Goal: Task Accomplishment & Management: Manage account settings

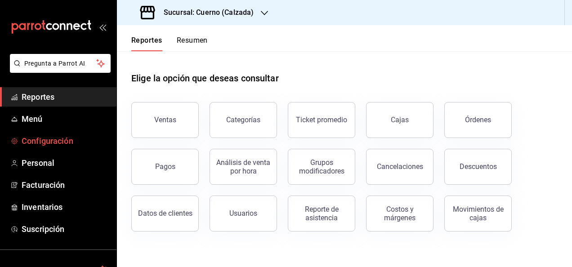
click at [45, 141] on span "Configuración" at bounding box center [66, 141] width 88 height 12
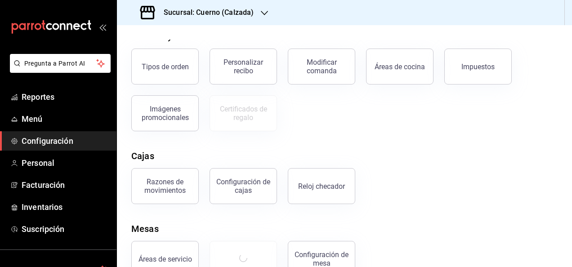
scroll to position [189, 0]
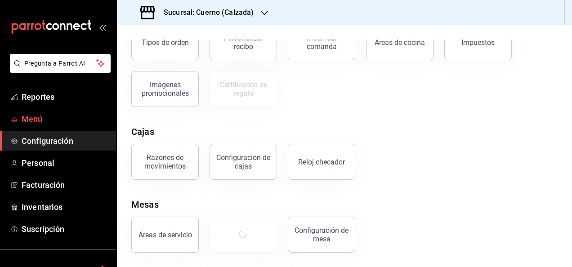
click at [36, 117] on span "Menú" at bounding box center [66, 119] width 88 height 12
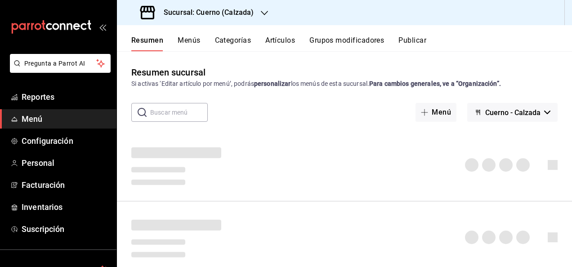
click at [173, 109] on input "text" at bounding box center [179, 112] width 58 height 18
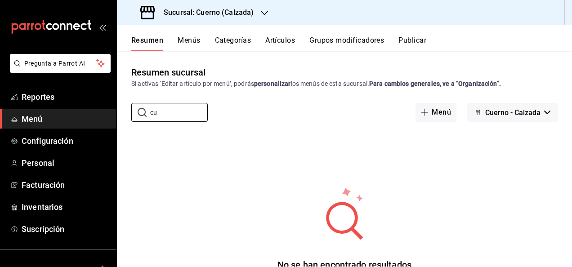
type input "c"
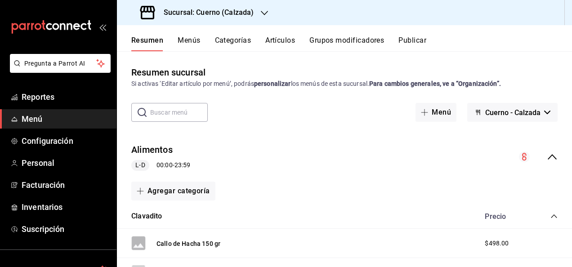
click at [189, 40] on button "Menús" at bounding box center [189, 43] width 22 height 15
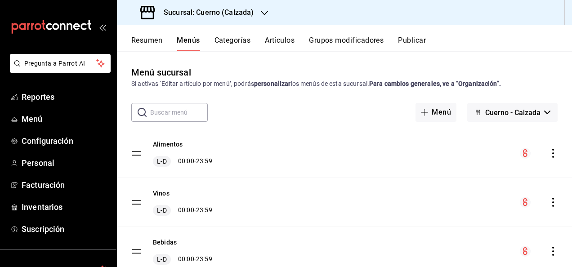
click at [184, 110] on input "text" at bounding box center [179, 112] width 58 height 18
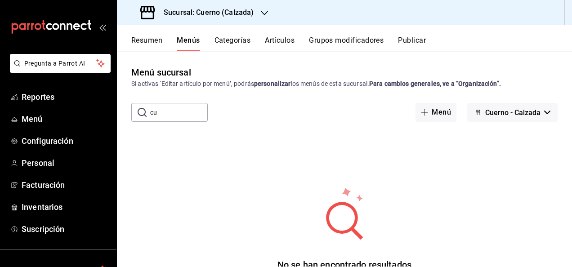
type input "c"
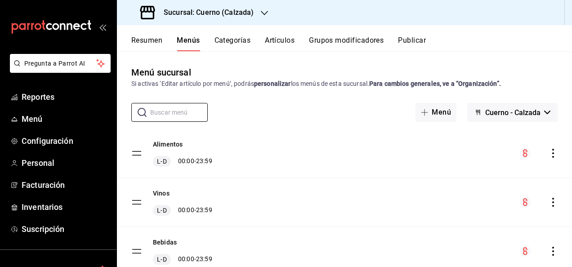
click at [276, 40] on button "Artículos" at bounding box center [280, 43] width 30 height 15
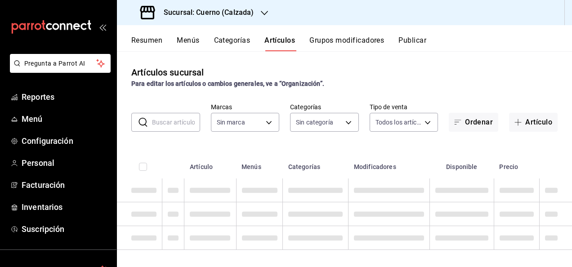
type input "b7ae777b-2dfc-42e0-9650-6cefdf37a424,c000f1c0-fb9f-4016-8e6a-f0d1e83e893d"
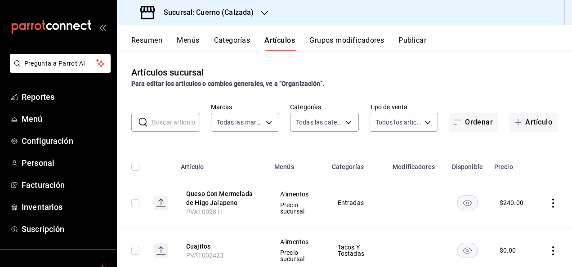
type input "560d4c35-d9fc-4089-91ff-402d238ea400,302845cf-2d1c-4fb1-9d9e-8d4a14396fbe,26243…"
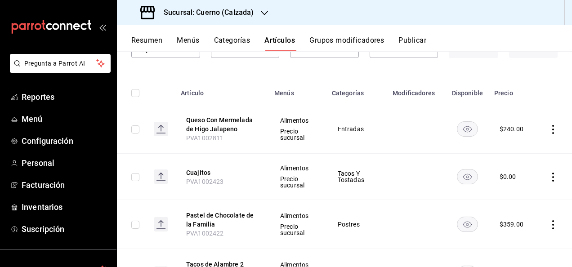
scroll to position [72, 0]
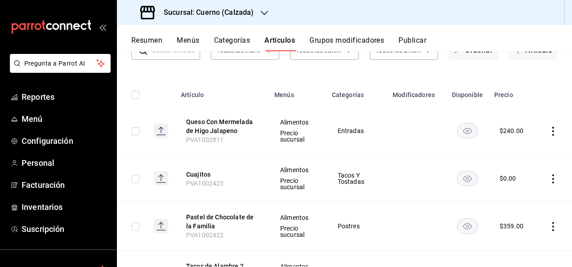
click at [159, 181] on rect at bounding box center [161, 178] width 14 height 14
click at [200, 174] on button "Cuajitos" at bounding box center [222, 174] width 72 height 9
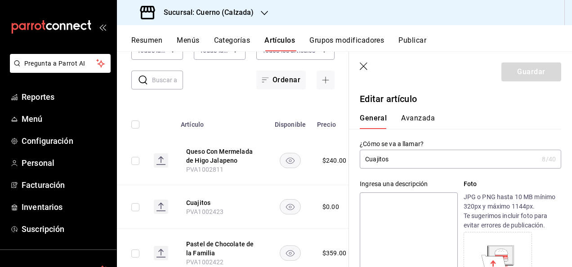
click at [517, 136] on div "¿Cómo se va a llamar? Cuajitos 8 /40 ¿Cómo se va a llamar?" at bounding box center [455, 149] width 212 height 40
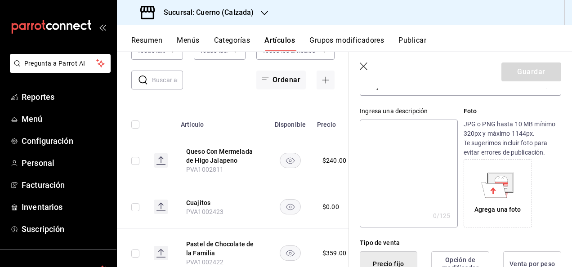
scroll to position [203, 0]
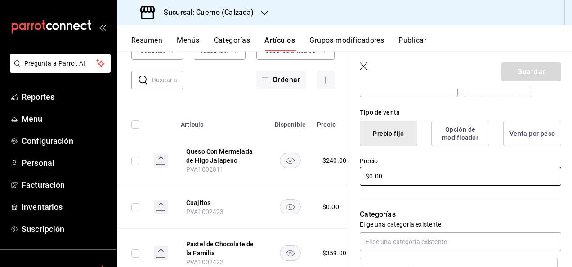
click at [418, 180] on input "$0.00" at bounding box center [461, 176] width 202 height 19
type input "$0.00"
type input "$00000.00"
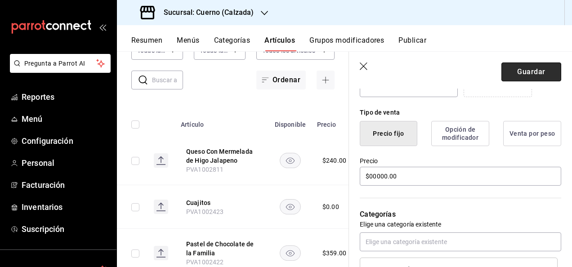
click at [512, 69] on button "Guardar" at bounding box center [532, 72] width 60 height 19
